Goal: Navigation & Orientation: Understand site structure

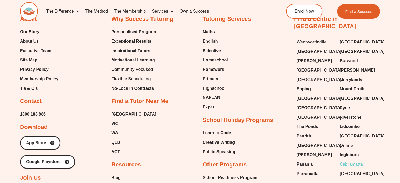
scroll to position [1315, 0]
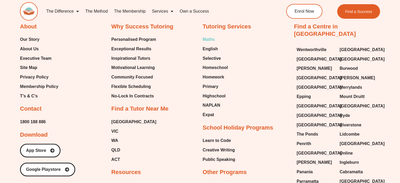
click at [212, 37] on span "Maths" at bounding box center [209, 40] width 12 height 8
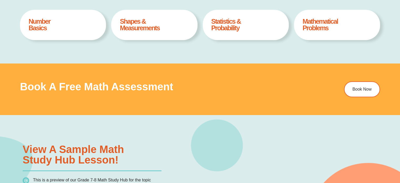
scroll to position [446, 0]
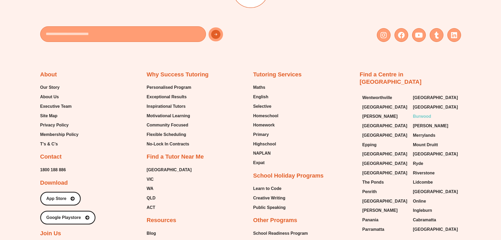
scroll to position [2314, 0]
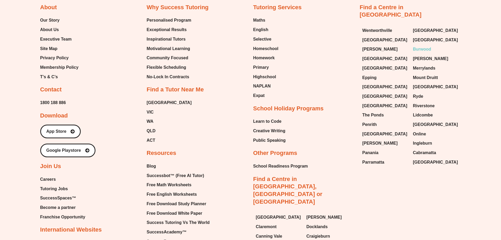
click at [419, 45] on span "Burwood" at bounding box center [422, 49] width 18 height 8
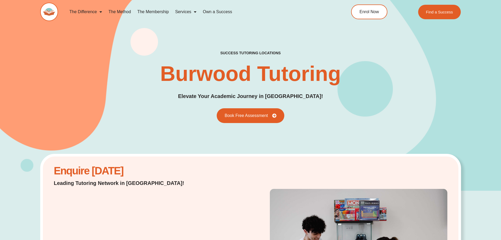
click at [117, 11] on link "The Method" at bounding box center [119, 12] width 29 height 12
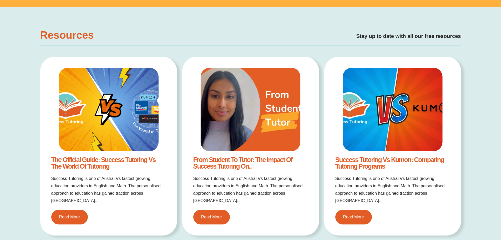
scroll to position [920, 0]
